Goal: Task Accomplishment & Management: Manage account settings

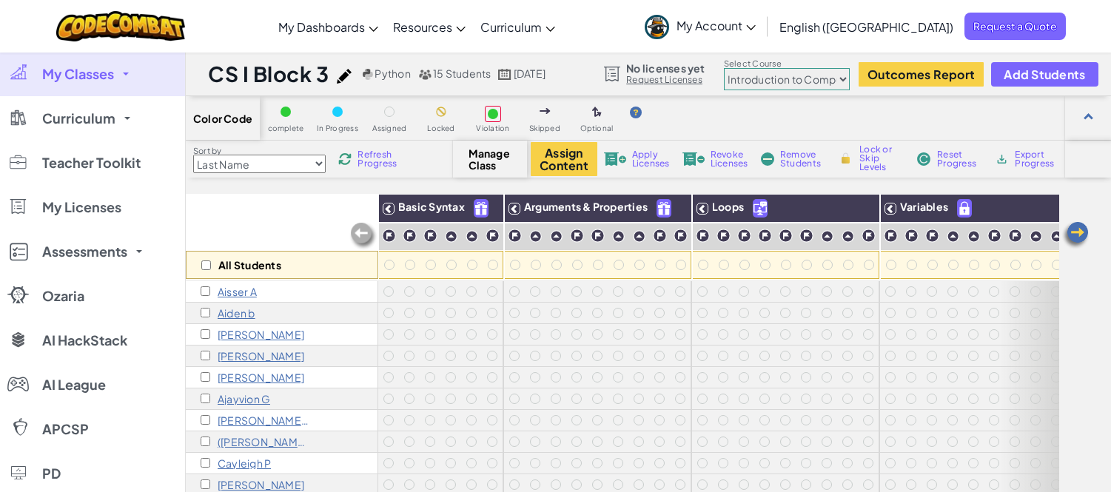
select select "560f1a9f22961295f9427742"
click at [96, 80] on span "My Classes" at bounding box center [78, 73] width 72 height 13
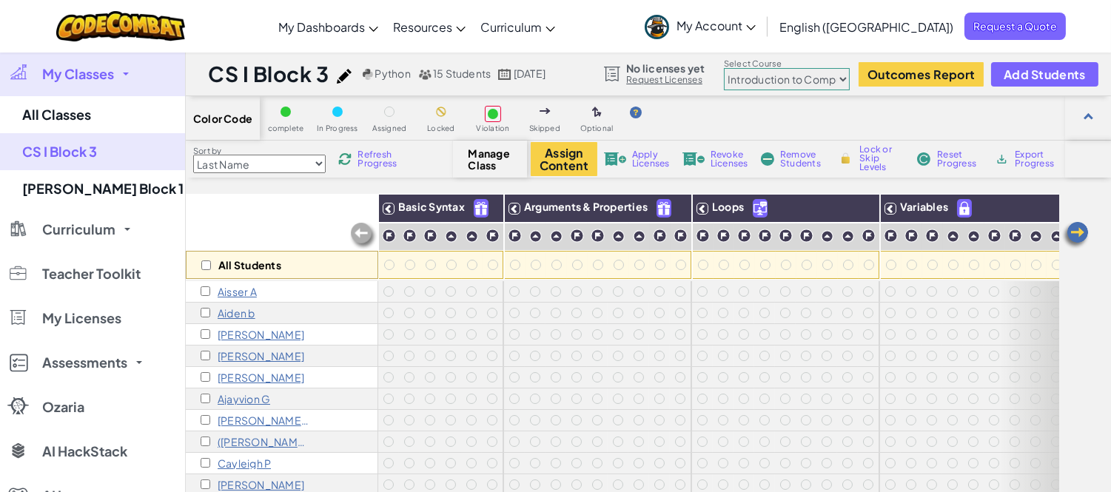
click at [80, 70] on span "My Classes" at bounding box center [78, 73] width 72 height 13
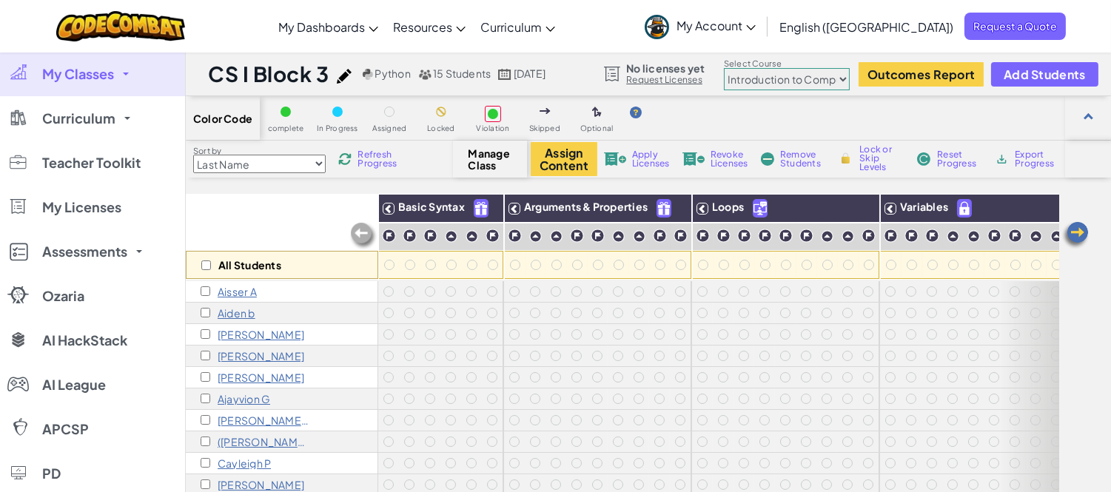
click at [93, 85] on link "My Classes" at bounding box center [92, 74] width 185 height 44
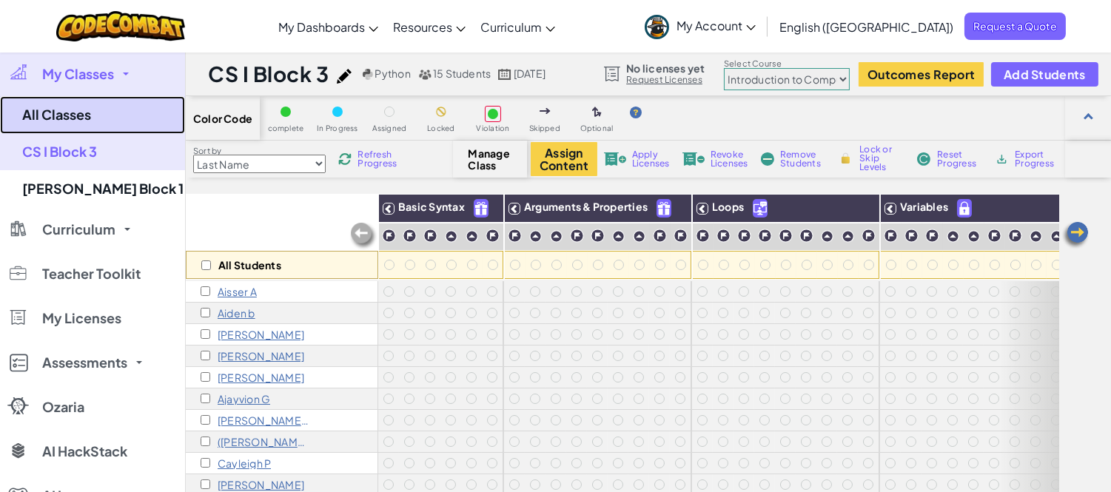
click at [87, 119] on link "All Classes" at bounding box center [92, 115] width 185 height 38
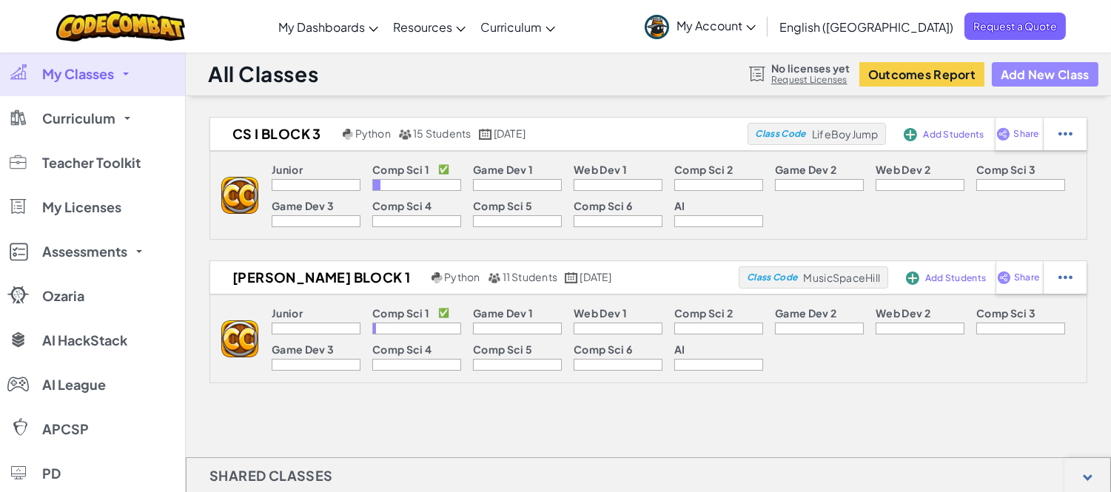
click at [1024, 70] on button "Add New Class" at bounding box center [1045, 74] width 107 height 24
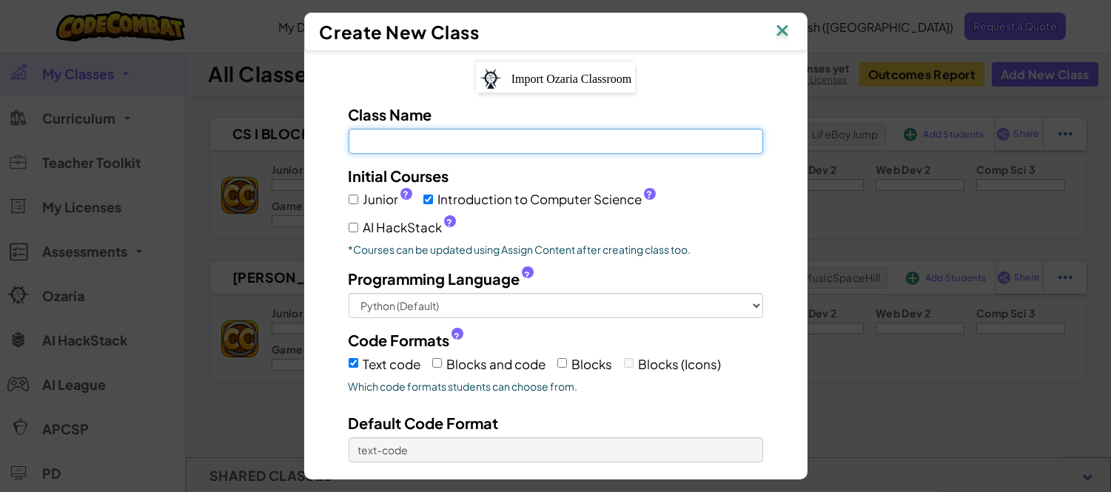
click at [456, 144] on input "Class Name Field is required" at bounding box center [556, 141] width 414 height 25
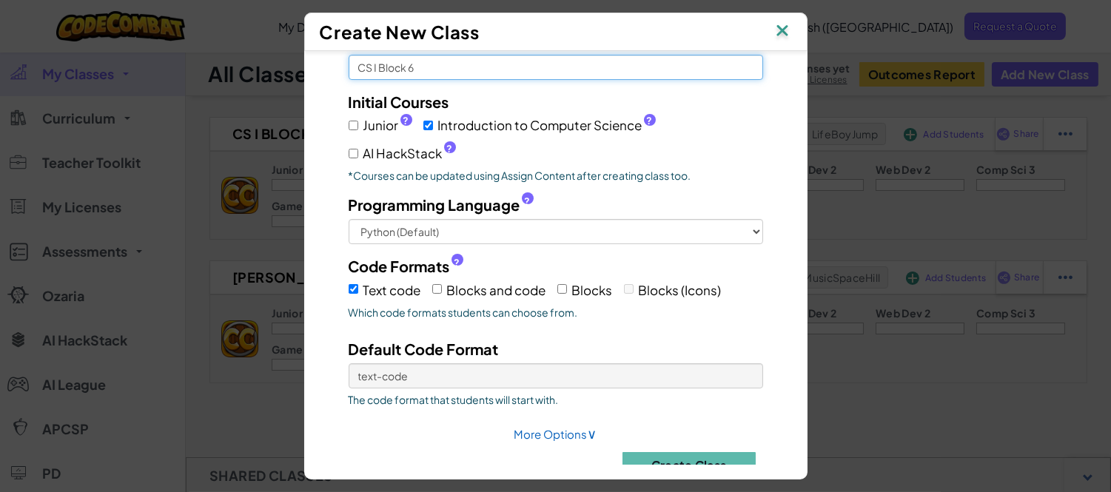
scroll to position [102, 0]
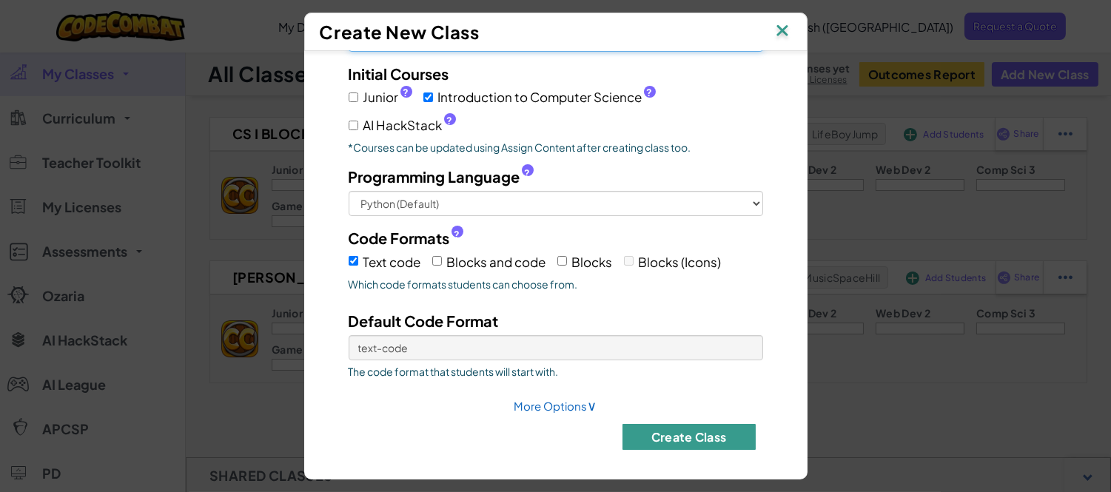
type input "CS I Block 6"
click at [652, 434] on button "Create Class" at bounding box center [688, 437] width 133 height 26
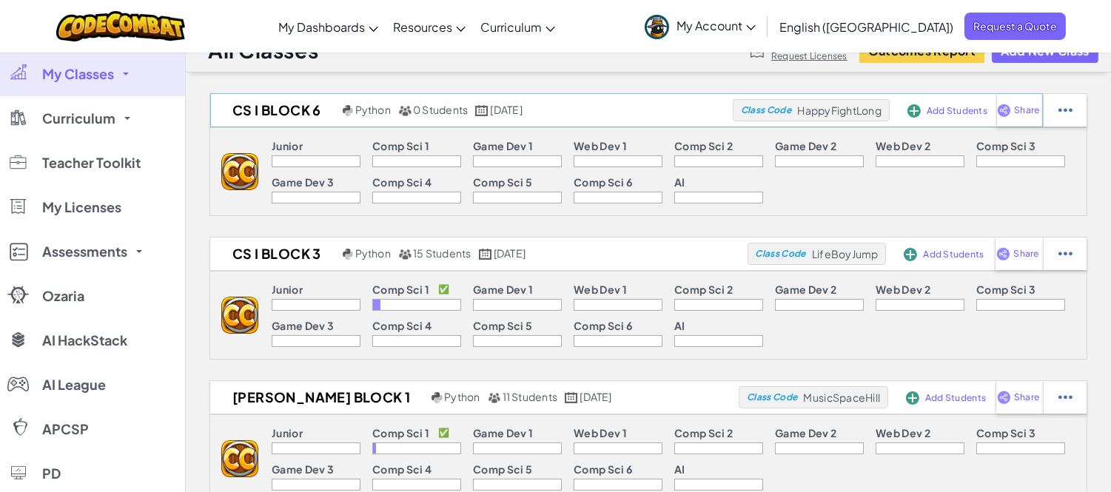
scroll to position [0, 0]
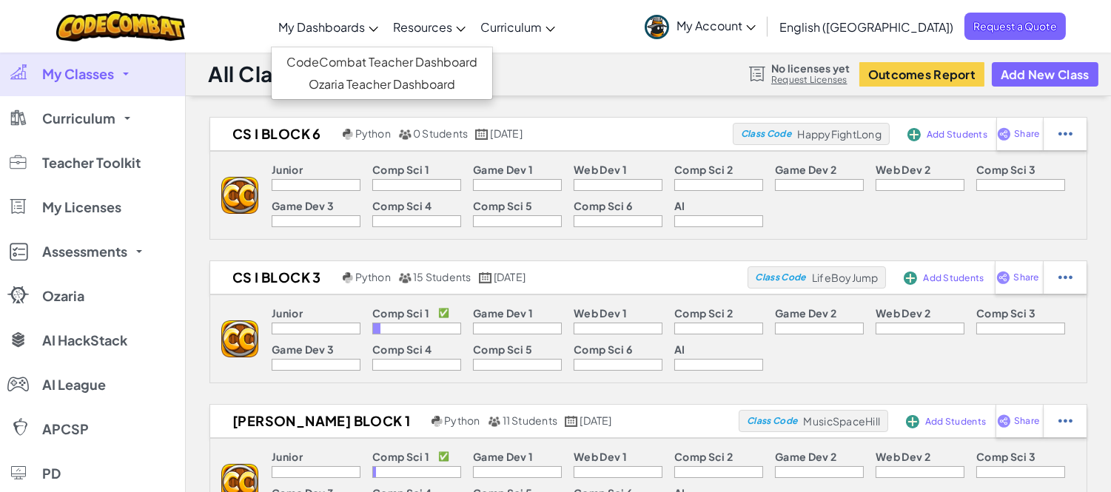
click at [386, 36] on link "My Dashboards" at bounding box center [328, 27] width 115 height 40
click at [390, 78] on link "Ozaria Teacher Dashboard" at bounding box center [382, 84] width 221 height 22
click at [927, 127] on div "Add Students" at bounding box center [939, 134] width 70 height 34
click at [938, 130] on span "Add Students" at bounding box center [957, 134] width 61 height 9
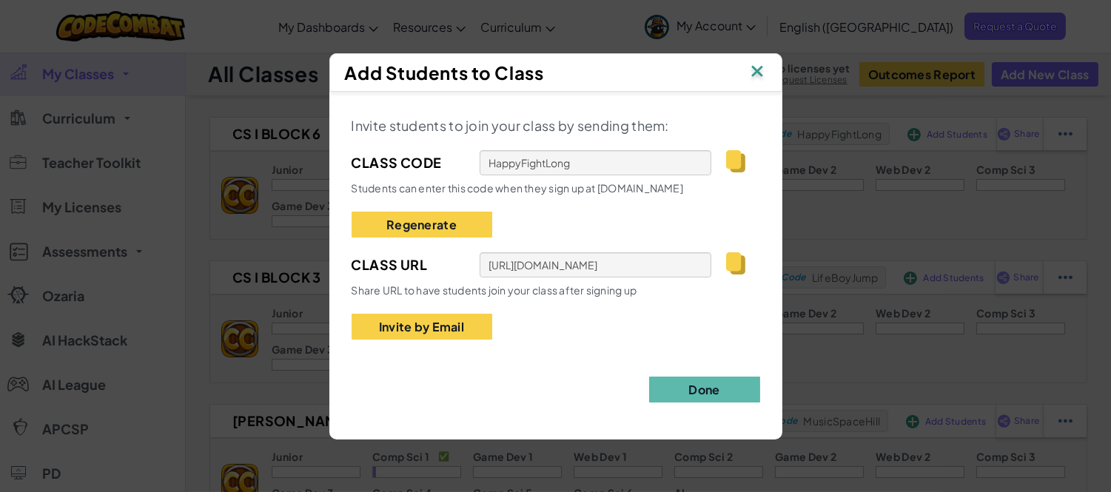
click at [737, 253] on img at bounding box center [735, 263] width 19 height 22
click at [755, 68] on img at bounding box center [756, 72] width 19 height 22
